Goal: Task Accomplishment & Management: Use online tool/utility

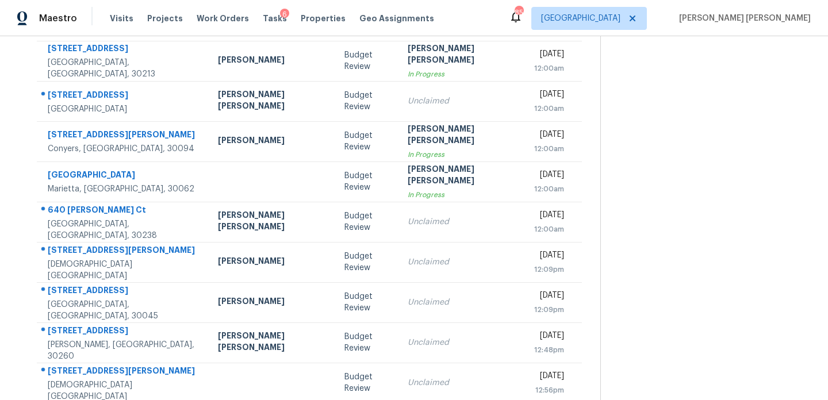
scroll to position [137, 0]
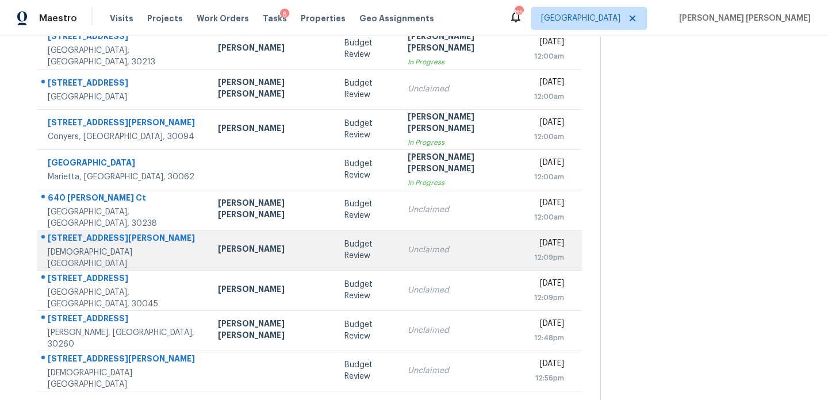
click at [399, 248] on td "Unclaimed" at bounding box center [462, 250] width 127 height 40
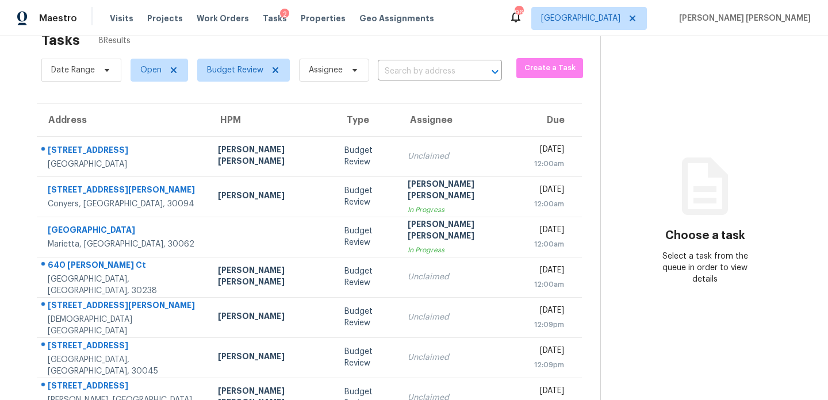
scroll to position [97, 0]
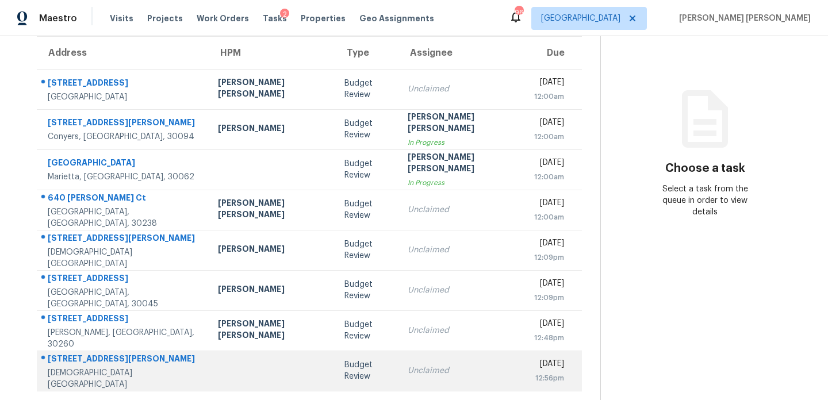
click at [254, 375] on td at bounding box center [272, 371] width 127 height 40
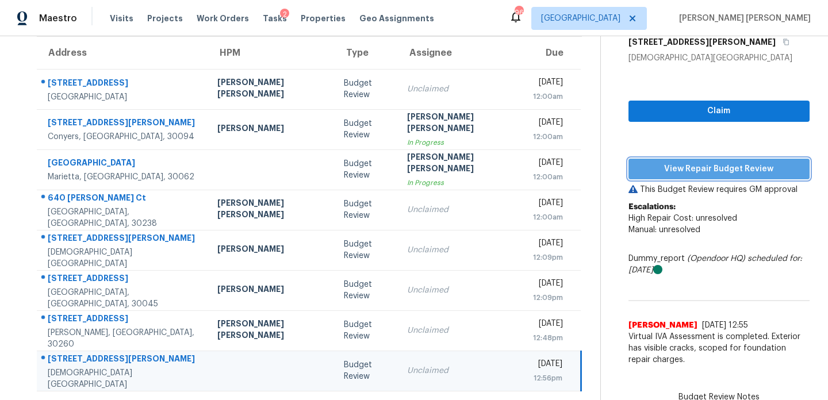
click at [663, 169] on span "View Repair Budget Review" at bounding box center [719, 169] width 163 height 14
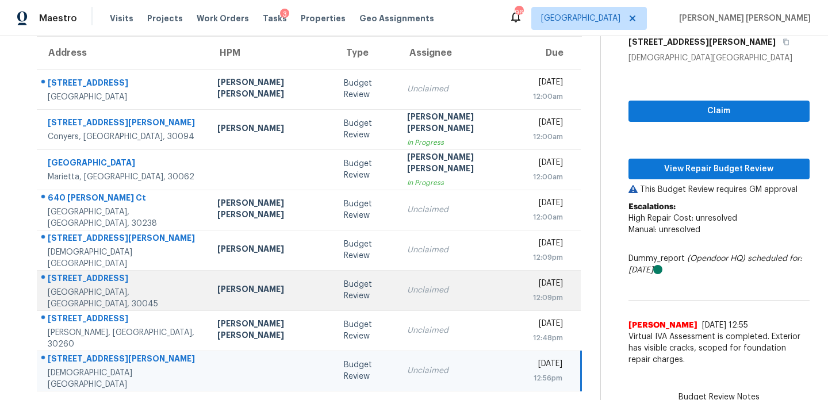
click at [254, 303] on td "Michael Durham" at bounding box center [271, 290] width 126 height 40
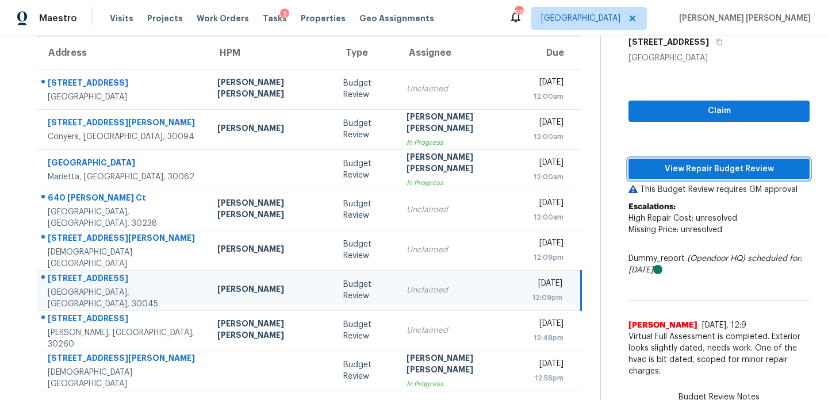
click at [678, 170] on span "View Repair Budget Review" at bounding box center [719, 169] width 163 height 14
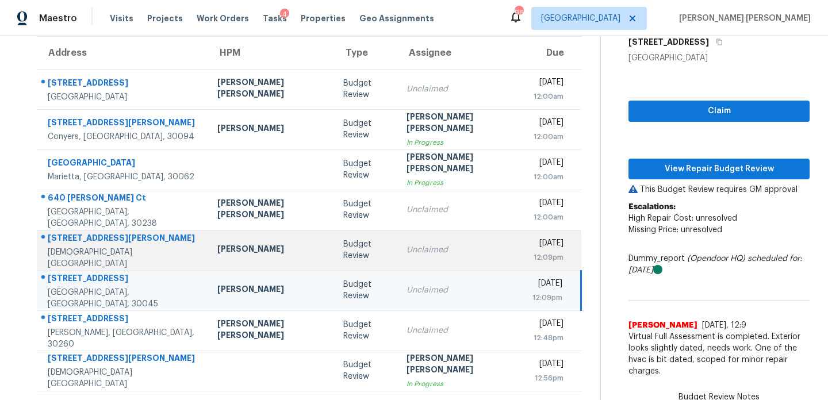
click at [247, 261] on td "Mirsad Srna" at bounding box center [271, 250] width 126 height 40
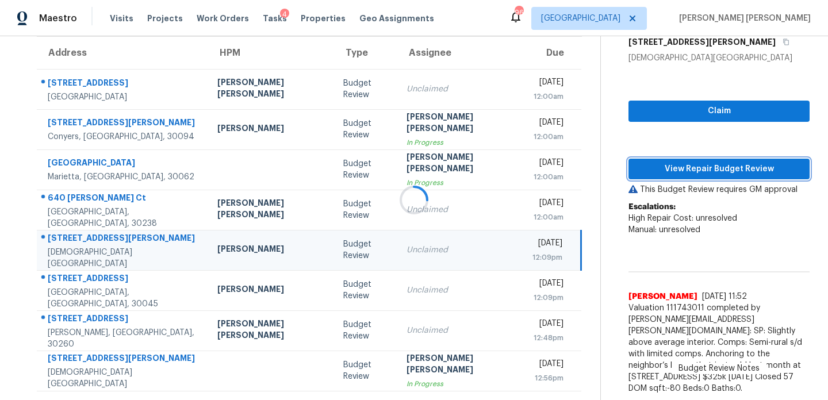
click at [706, 168] on span "View Repair Budget Review" at bounding box center [719, 169] width 163 height 14
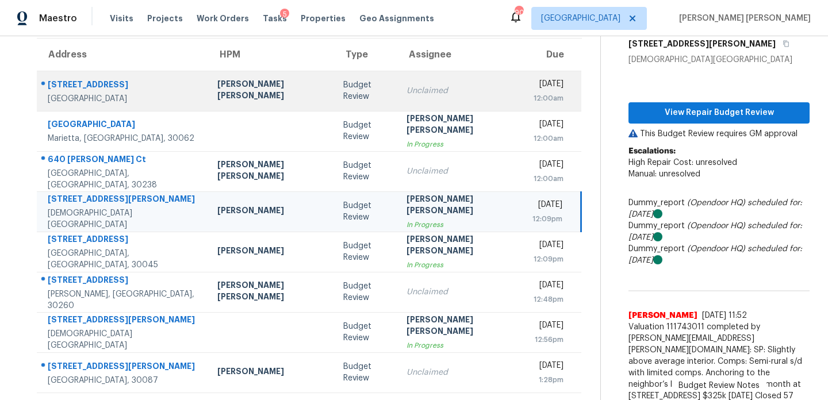
scroll to position [99, 2]
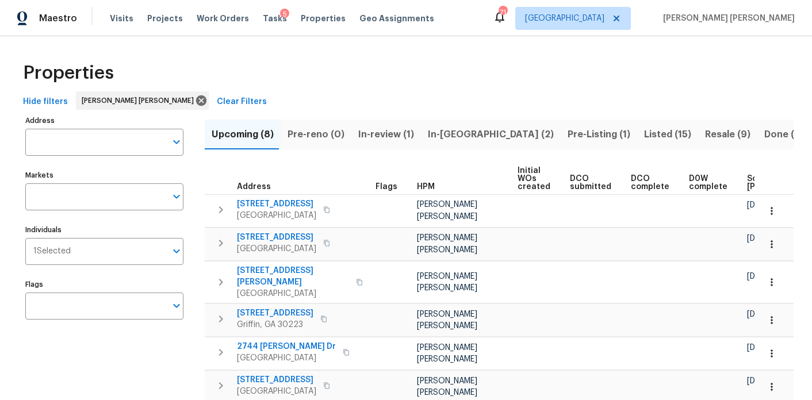
scroll to position [0, 156]
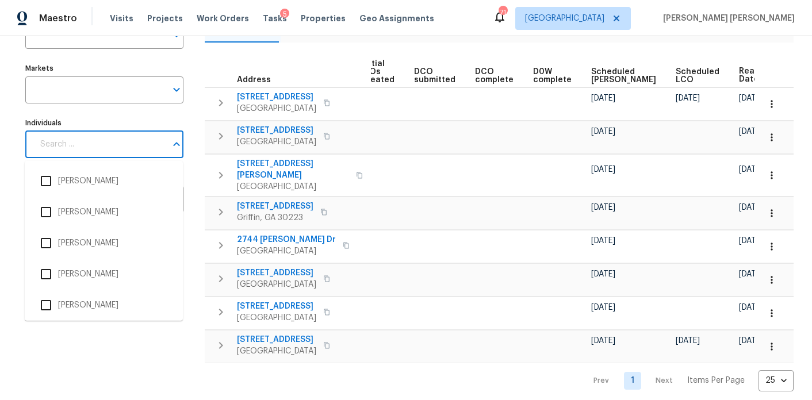
click at [97, 145] on input "Individuals" at bounding box center [99, 144] width 133 height 27
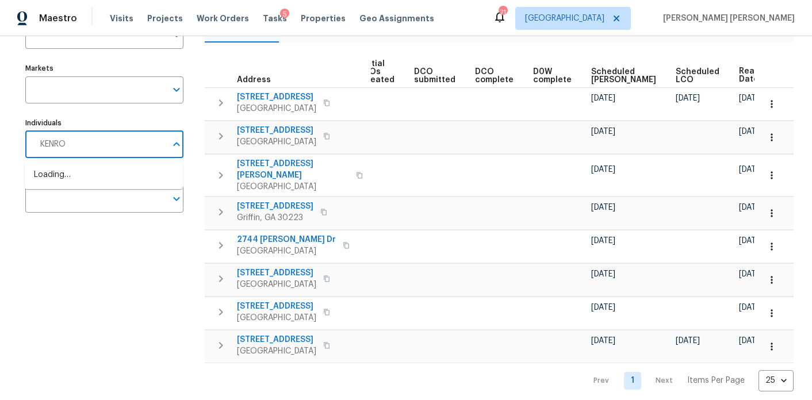
type input "KENROY"
click at [61, 141] on input "KENROY" at bounding box center [99, 144] width 133 height 27
click at [65, 265] on div "Address Address Markets Markets Individuals 1 Selected Individuals Flags Flags" at bounding box center [111, 199] width 173 height 386
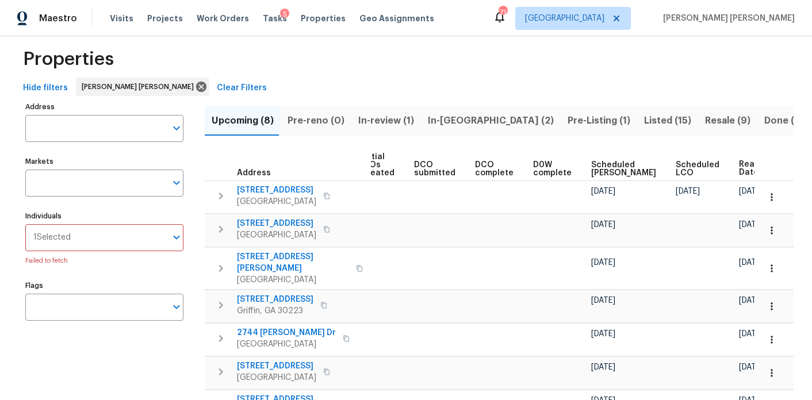
scroll to position [0, 0]
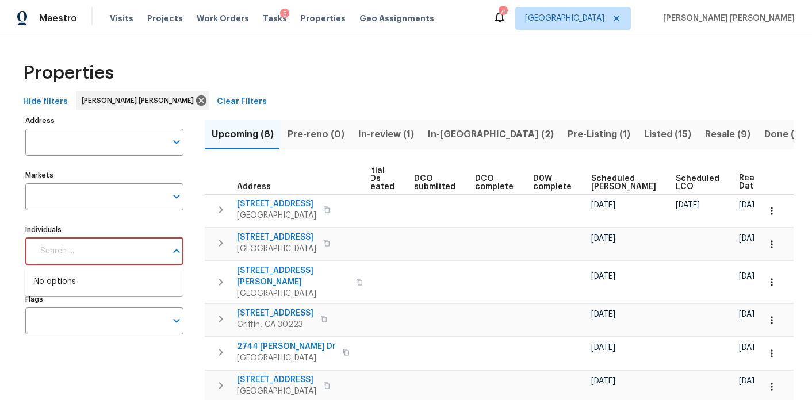
click at [112, 247] on input "Individuals" at bounding box center [99, 251] width 133 height 27
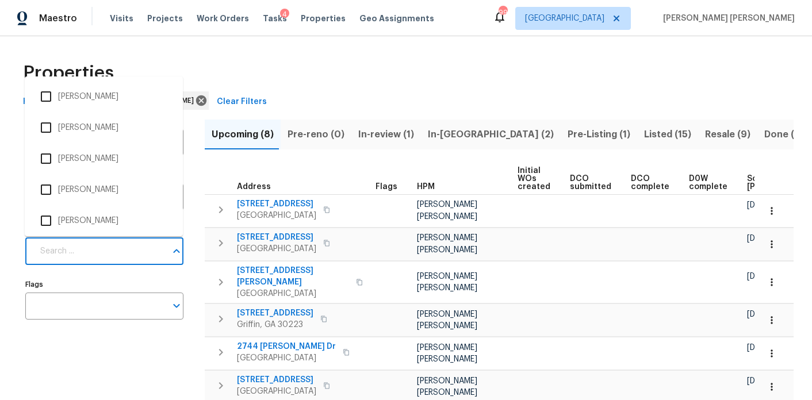
click at [93, 252] on input "Individuals" at bounding box center [99, 251] width 133 height 27
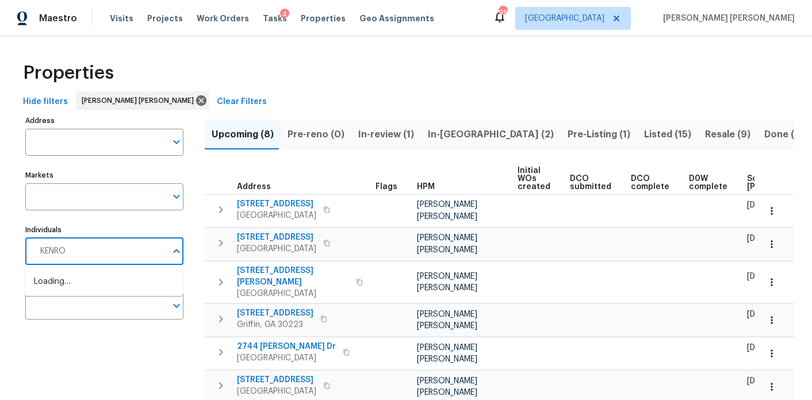
type input "KENROY"
click at [44, 289] on input "checkbox" at bounding box center [46, 288] width 24 height 24
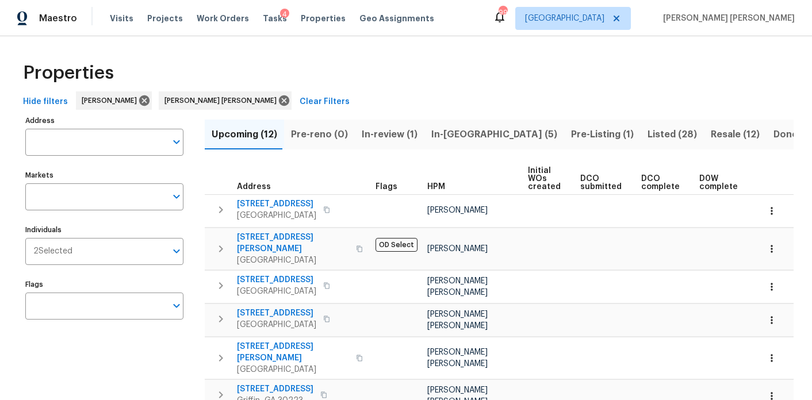
click at [452, 130] on span "In-reno (5)" at bounding box center [494, 135] width 126 height 16
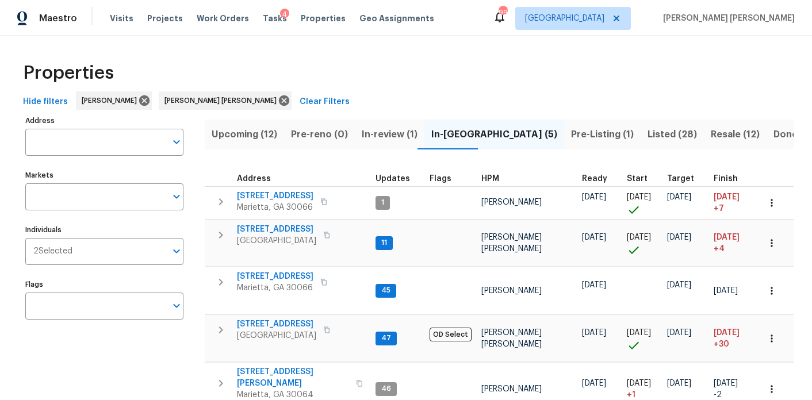
scroll to position [56, 0]
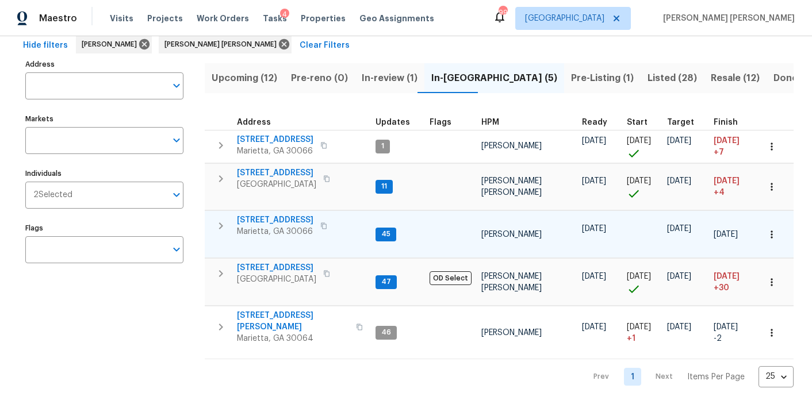
click at [280, 223] on span "[STREET_ADDRESS]" at bounding box center [275, 221] width 77 height 12
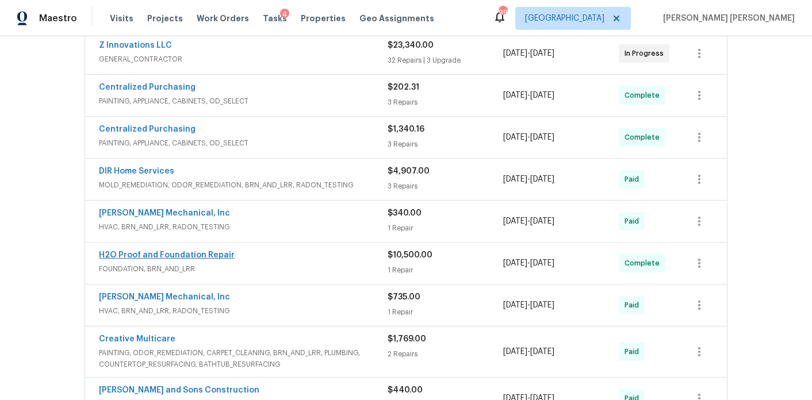
scroll to position [350, 0]
click at [148, 252] on link "H2O Proof and Foundation Repair" at bounding box center [167, 255] width 136 height 8
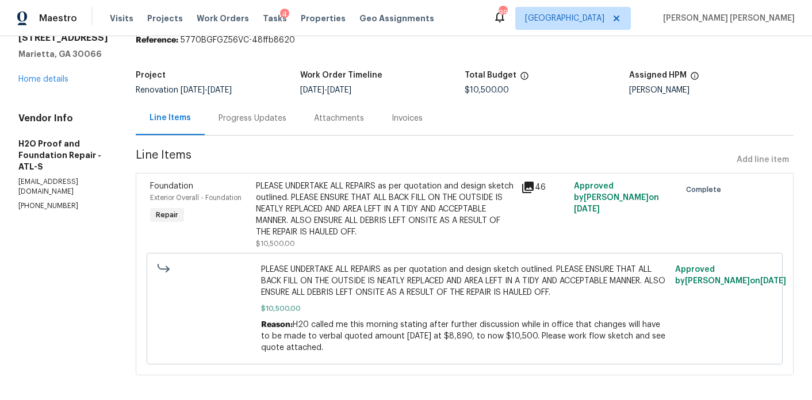
scroll to position [56, 0]
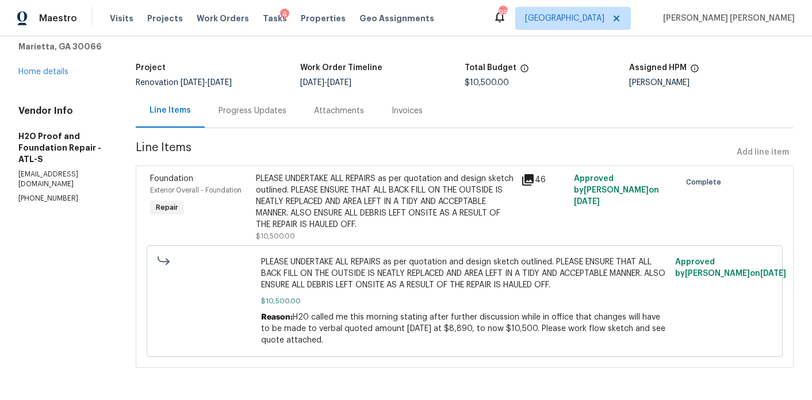
click at [348, 197] on div "PLEASE UNDERTAKE ALL REPAIRS as per quotation and design sketch outlined. PLEAS…" at bounding box center [385, 202] width 258 height 58
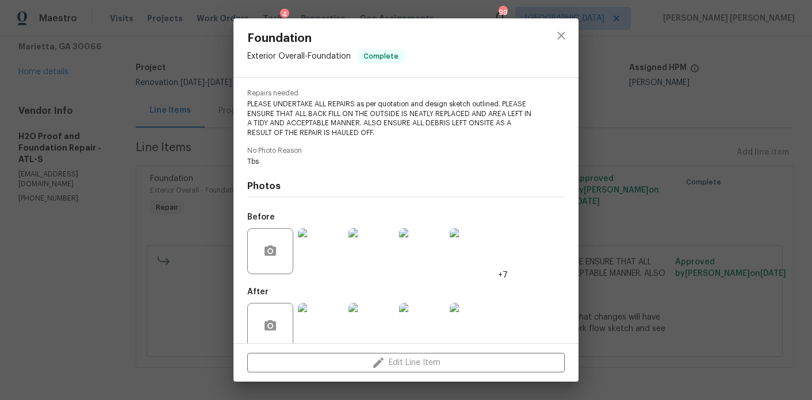
scroll to position [129, 0]
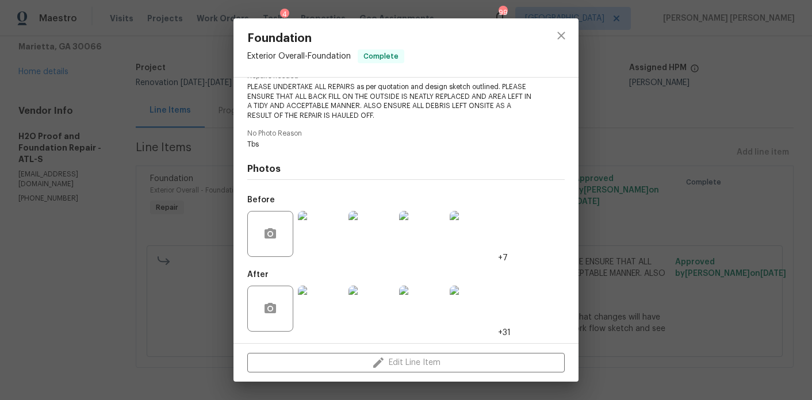
click at [324, 311] on img at bounding box center [321, 309] width 46 height 46
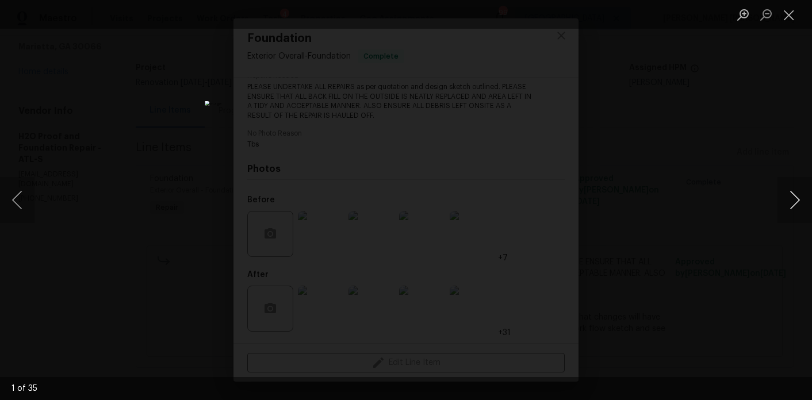
click at [798, 201] on button "Next image" at bounding box center [795, 200] width 35 height 46
click at [798, 200] on button "Next image" at bounding box center [795, 200] width 35 height 46
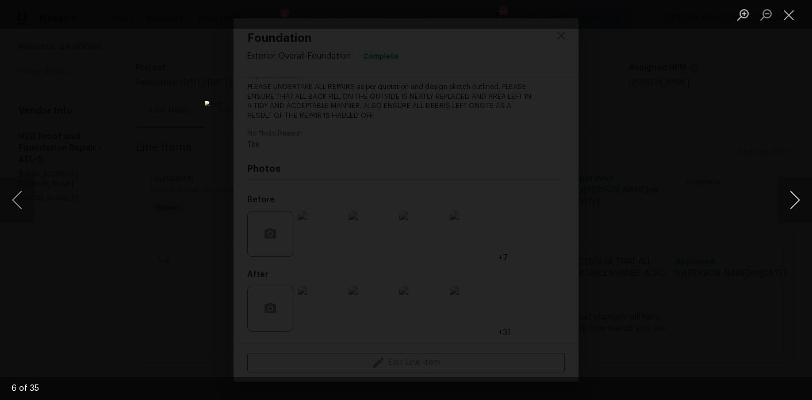
click at [798, 200] on button "Next image" at bounding box center [795, 200] width 35 height 46
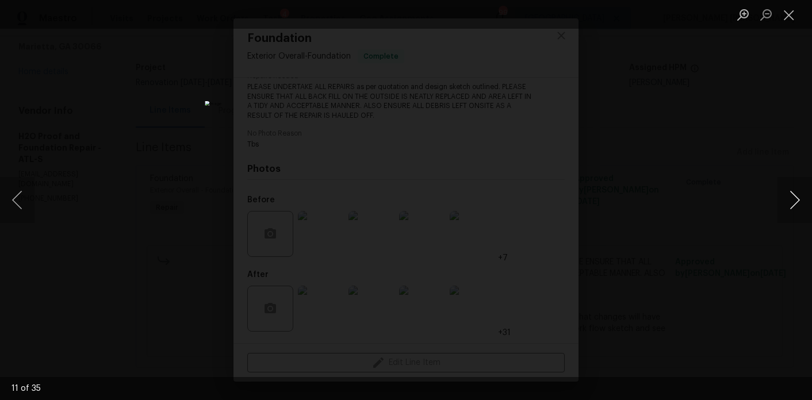
click at [798, 200] on button "Next image" at bounding box center [795, 200] width 35 height 46
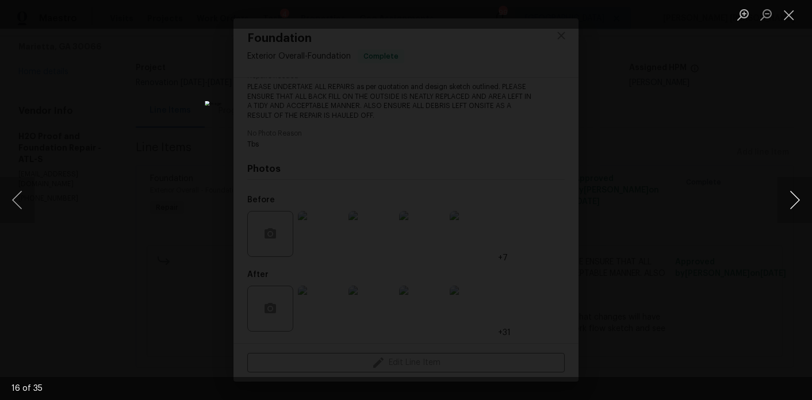
click at [798, 200] on button "Next image" at bounding box center [795, 200] width 35 height 46
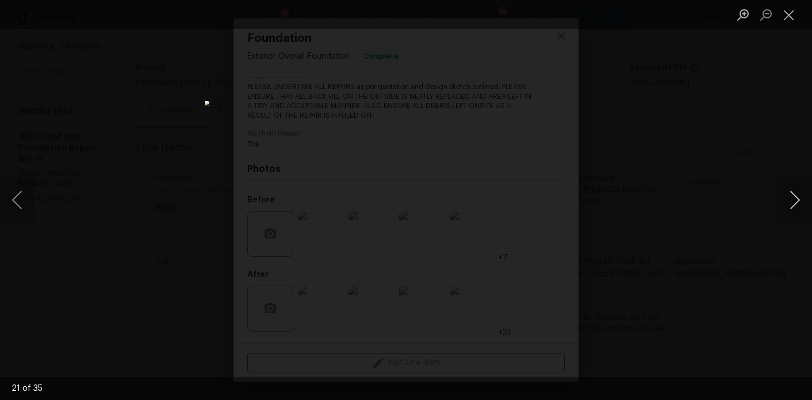
click at [798, 200] on button "Next image" at bounding box center [795, 200] width 35 height 46
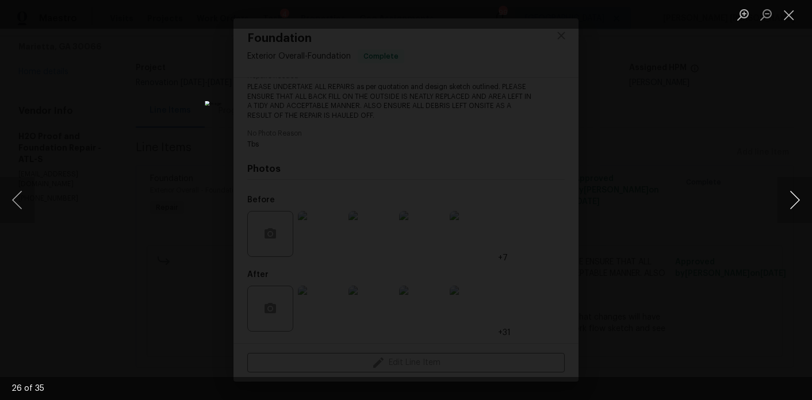
click at [798, 200] on button "Next image" at bounding box center [795, 200] width 35 height 46
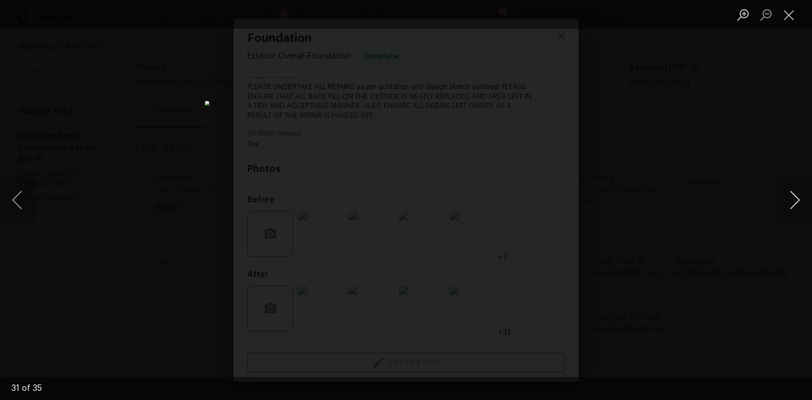
click at [798, 200] on button "Next image" at bounding box center [795, 200] width 35 height 46
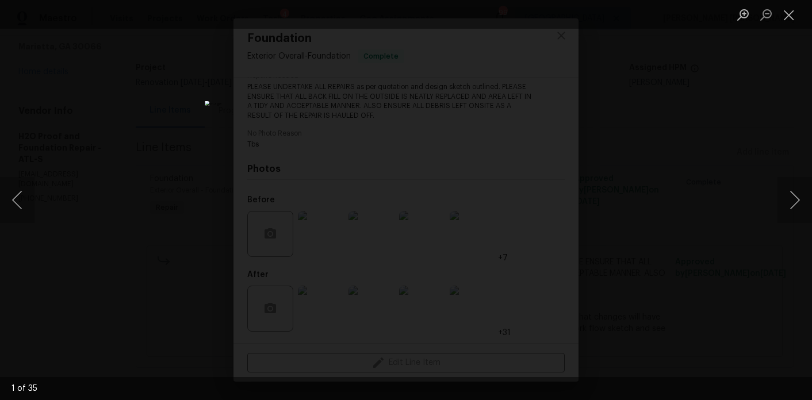
click at [716, 150] on div "Lightbox" at bounding box center [406, 200] width 812 height 400
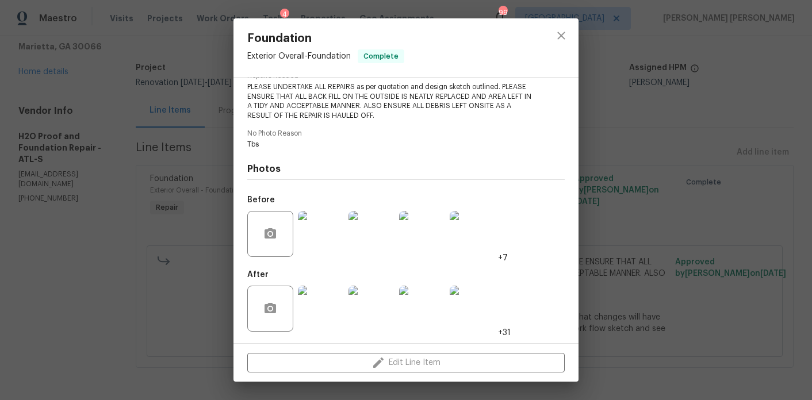
click at [185, 255] on div "Foundation Exterior Overall - Foundation Complete Vendor H2O Proof and Foundati…" at bounding box center [406, 200] width 812 height 400
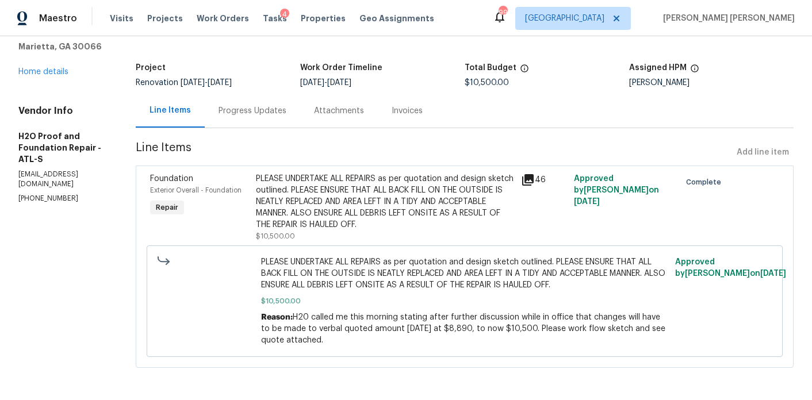
click at [312, 209] on div "PLEASE UNDERTAKE ALL REPAIRS as per quotation and design sketch outlined. PLEAS…" at bounding box center [385, 202] width 258 height 58
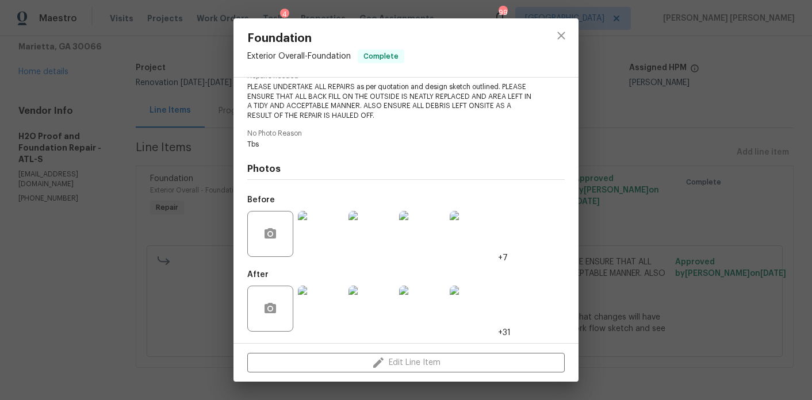
click at [332, 227] on img at bounding box center [321, 234] width 46 height 46
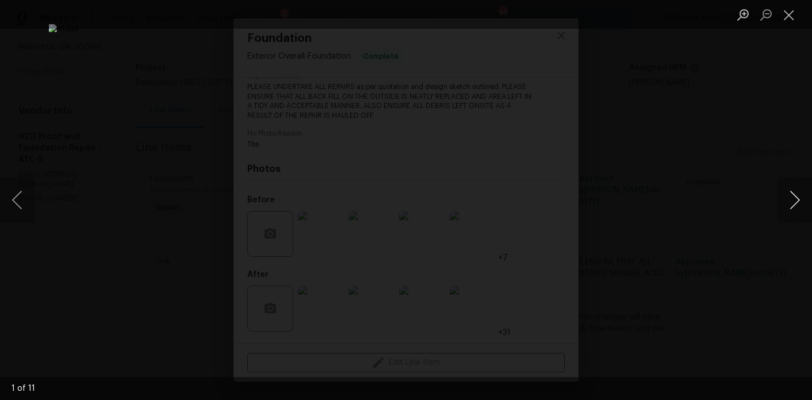
click at [791, 197] on button "Next image" at bounding box center [795, 200] width 35 height 46
click at [22, 204] on button "Previous image" at bounding box center [17, 200] width 35 height 46
click at [796, 205] on button "Next image" at bounding box center [795, 200] width 35 height 46
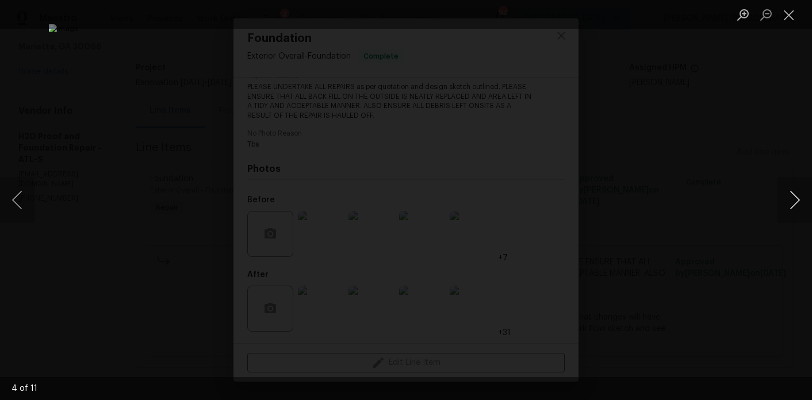
click at [796, 205] on button "Next image" at bounding box center [795, 200] width 35 height 46
click at [797, 205] on button "Next image" at bounding box center [795, 200] width 35 height 46
click at [793, 193] on button "Next image" at bounding box center [795, 200] width 35 height 46
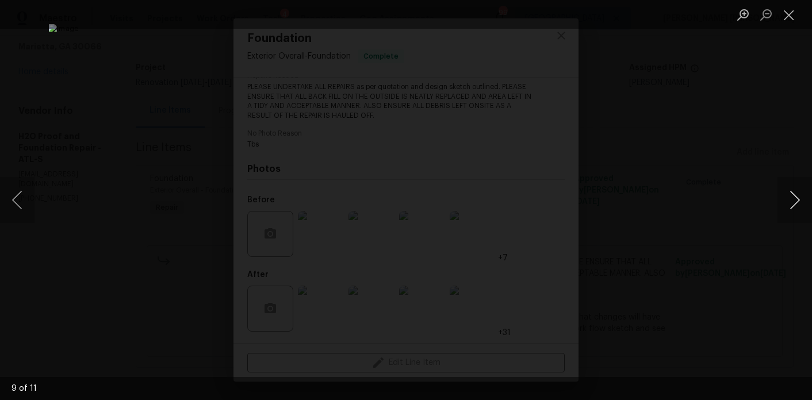
click at [793, 193] on button "Next image" at bounding box center [795, 200] width 35 height 46
click at [793, 192] on button "Next image" at bounding box center [795, 200] width 35 height 46
click at [797, 201] on button "Next image" at bounding box center [795, 200] width 35 height 46
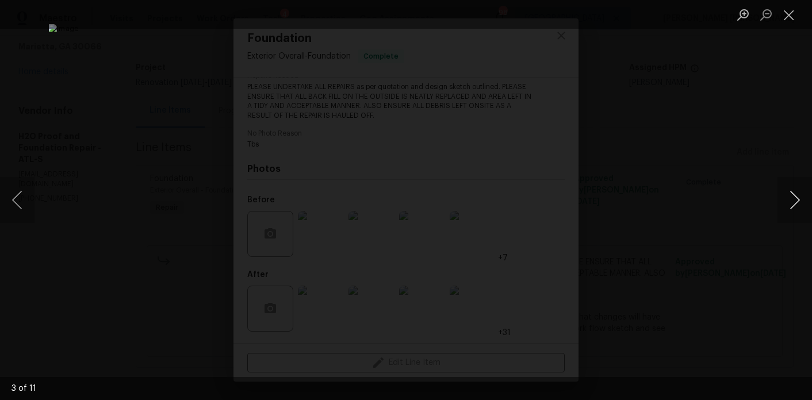
click at [797, 201] on button "Next image" at bounding box center [795, 200] width 35 height 46
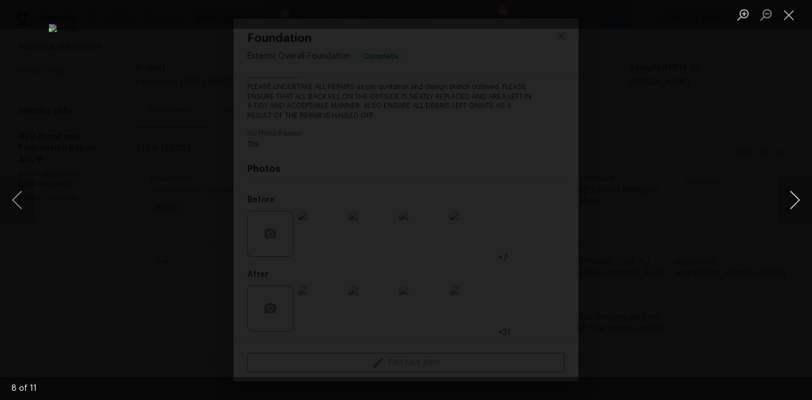
click at [797, 201] on button "Next image" at bounding box center [795, 200] width 35 height 46
click at [20, 204] on button "Previous image" at bounding box center [17, 200] width 35 height 46
click at [795, 15] on button "Close lightbox" at bounding box center [789, 15] width 23 height 20
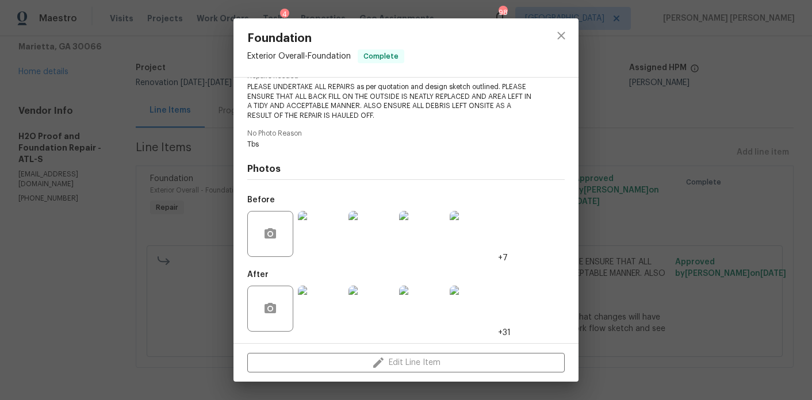
click at [733, 82] on div "Foundation Exterior Overall - Foundation Complete Vendor H2O Proof and Foundati…" at bounding box center [406, 200] width 812 height 400
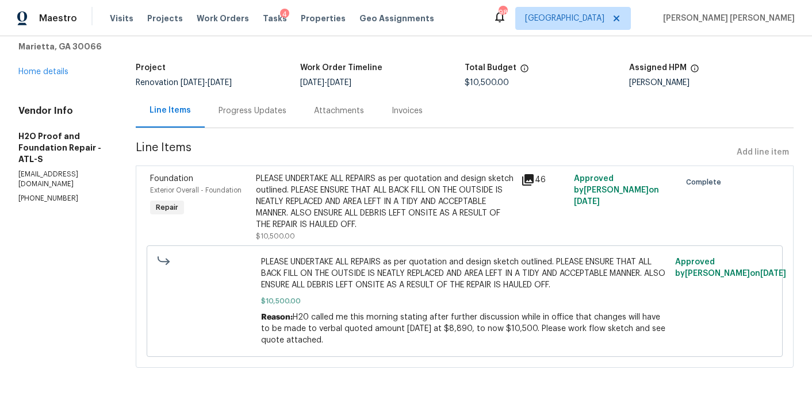
scroll to position [0, 0]
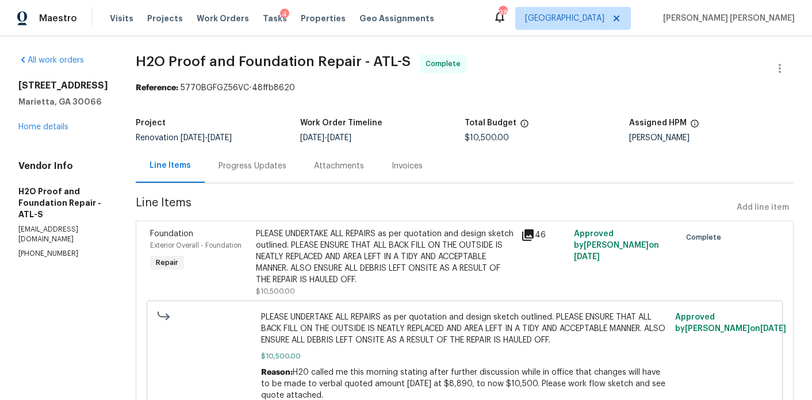
click at [95, 273] on section "All work orders [STREET_ADDRESS] Home details Vendor Info H2O Proof and Foundat…" at bounding box center [63, 246] width 90 height 383
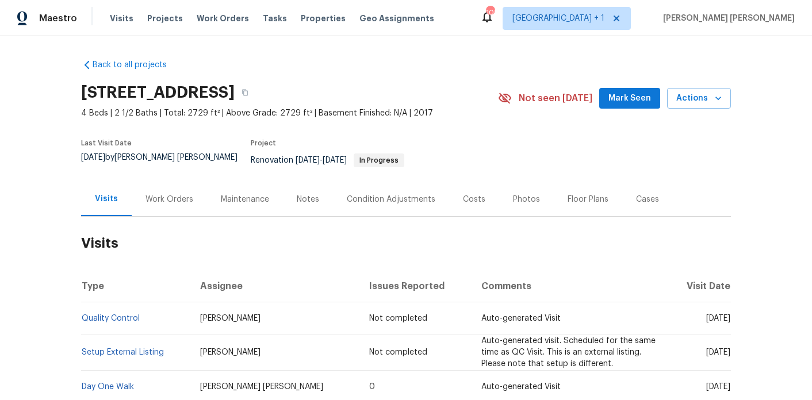
scroll to position [9, 0]
